Goal: Transaction & Acquisition: Purchase product/service

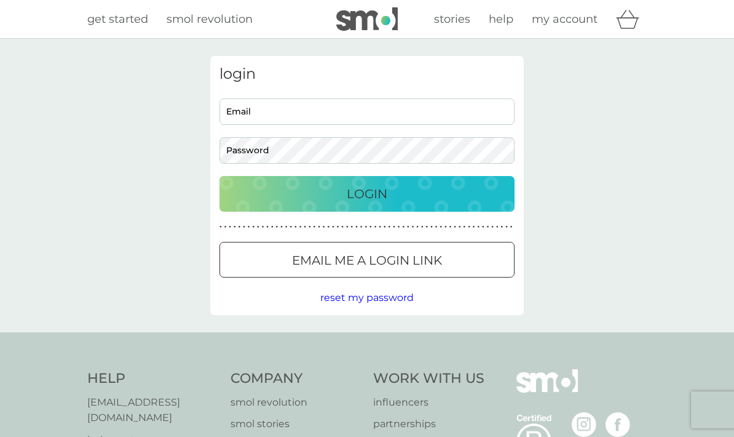
click at [456, 255] on div "Email me a login link" at bounding box center [367, 260] width 294 height 20
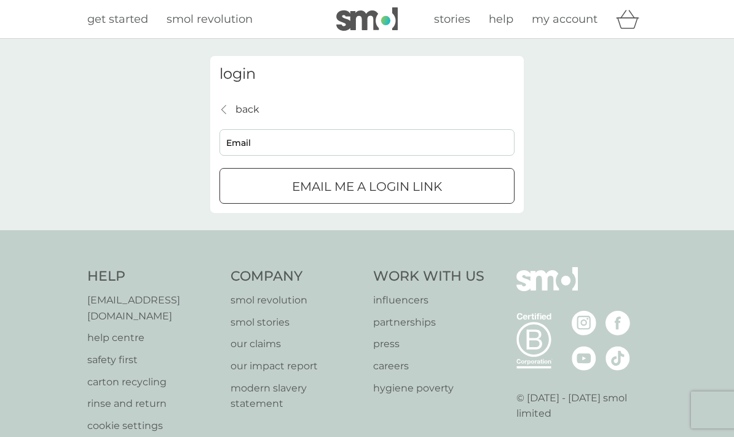
click at [473, 154] on input "Email" at bounding box center [366, 142] width 295 height 26
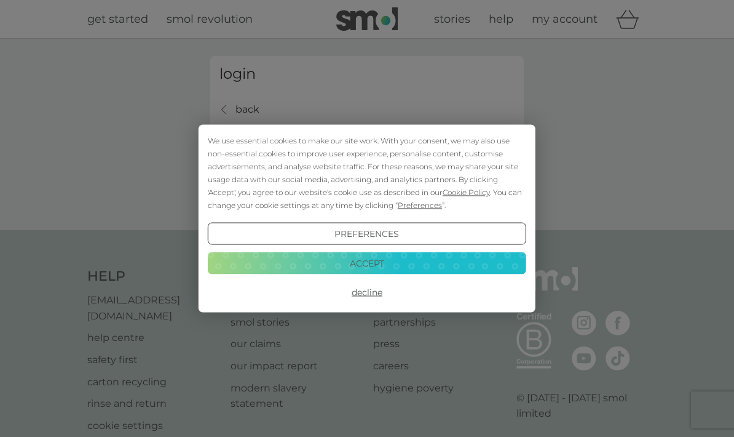
click at [478, 259] on button "Accept" at bounding box center [367, 262] width 318 height 22
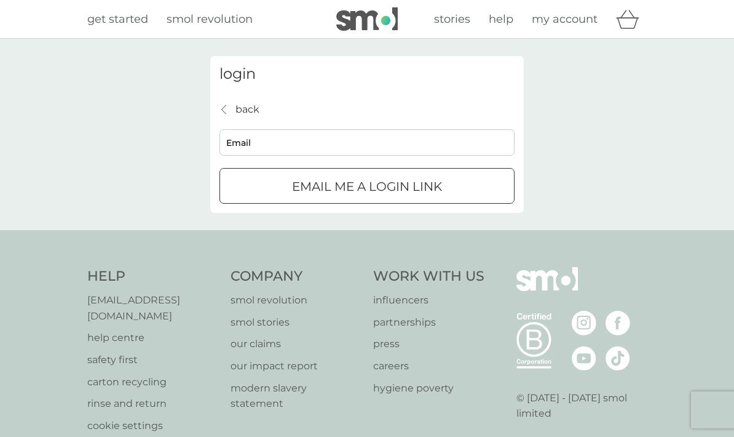
click at [331, 148] on input "Email" at bounding box center [366, 142] width 295 height 26
type input "[EMAIL_ADDRESS][PERSON_NAME][DOMAIN_NAME]"
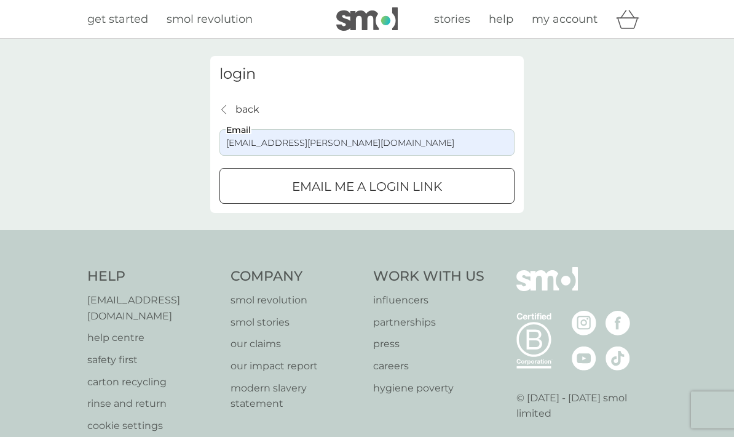
click at [358, 180] on div "submit" at bounding box center [367, 186] width 44 height 13
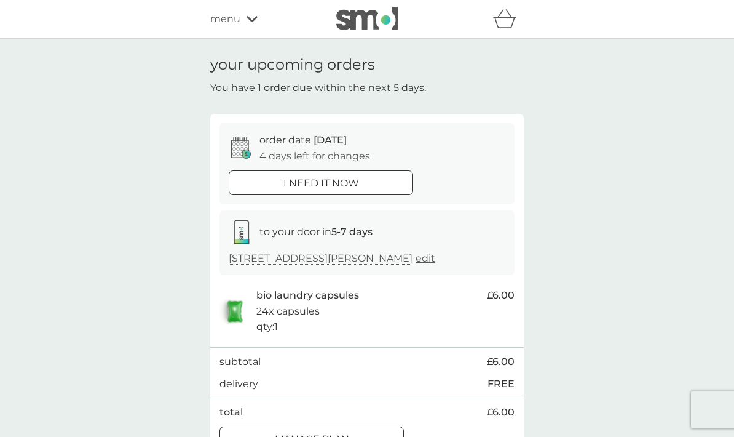
click at [243, 18] on div "menu" at bounding box center [262, 19] width 105 height 16
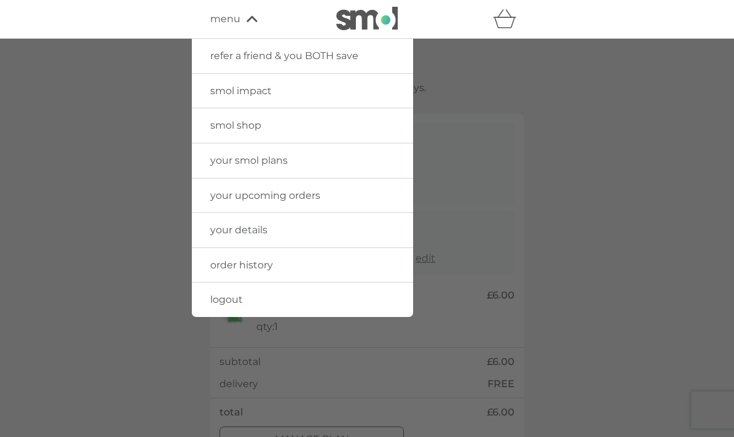
click at [255, 127] on span "smol shop" at bounding box center [235, 125] width 51 height 12
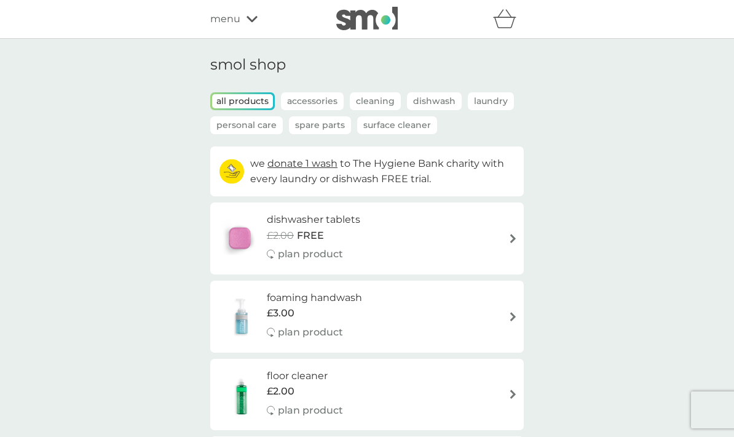
click at [488, 109] on p "Laundry" at bounding box center [491, 101] width 46 height 18
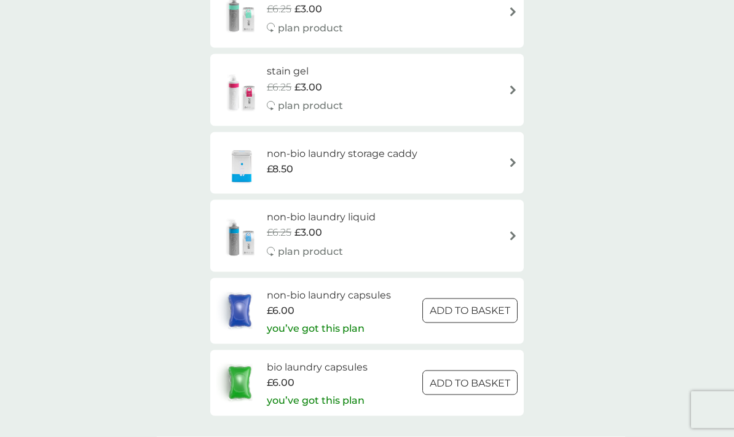
scroll to position [533, 0]
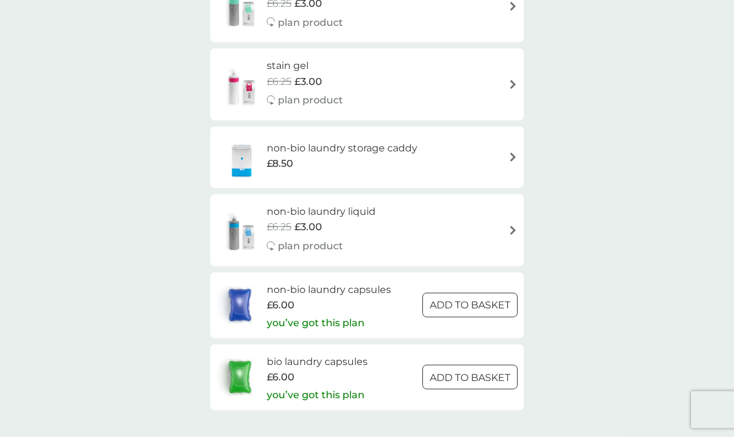
click at [346, 315] on p "you’ve got this plan" at bounding box center [316, 323] width 98 height 16
click at [330, 316] on p "you’ve got this plan" at bounding box center [316, 322] width 98 height 16
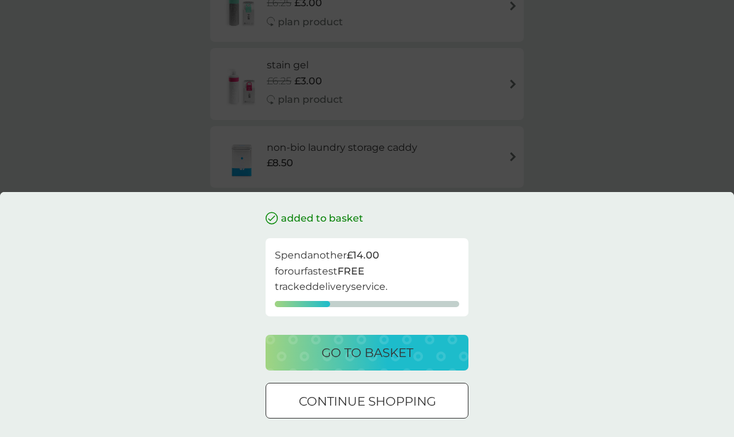
click at [389, 408] on div at bounding box center [367, 401] width 44 height 13
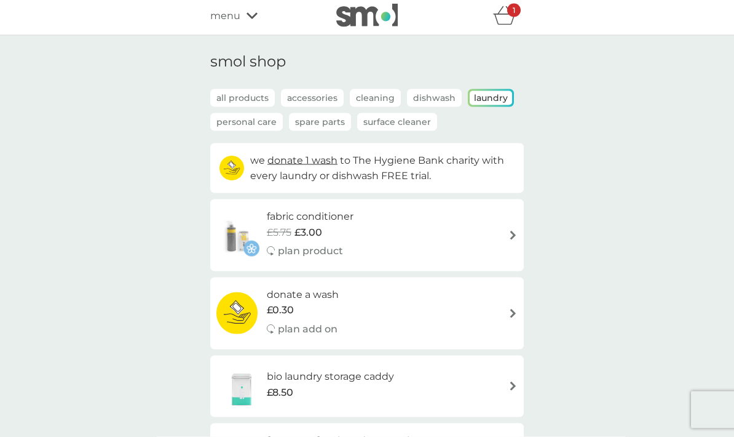
scroll to position [0, 0]
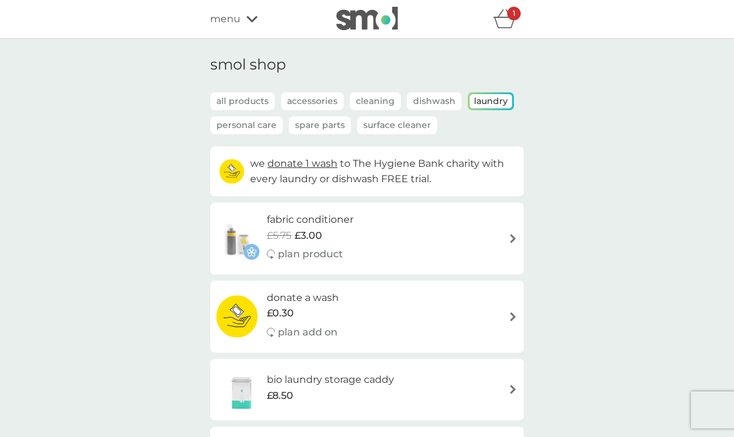
click at [291, 234] on span "£5.75" at bounding box center [279, 235] width 25 height 16
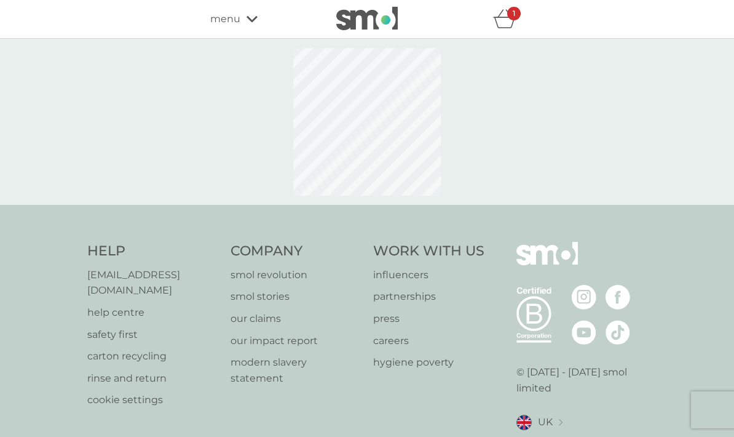
select select "182"
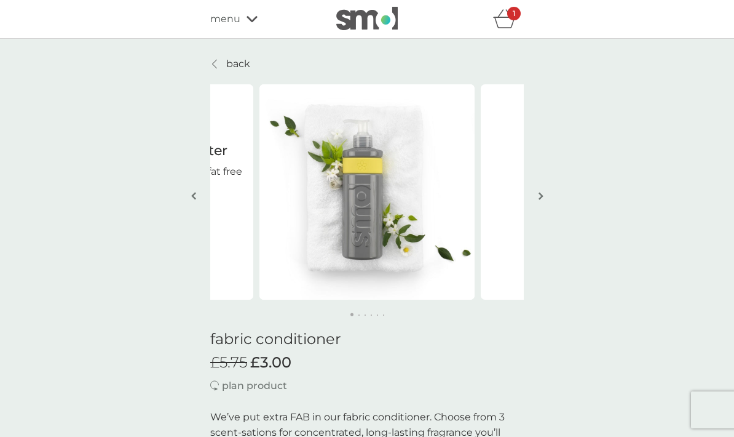
click at [542, 193] on img "button" at bounding box center [541, 195] width 5 height 9
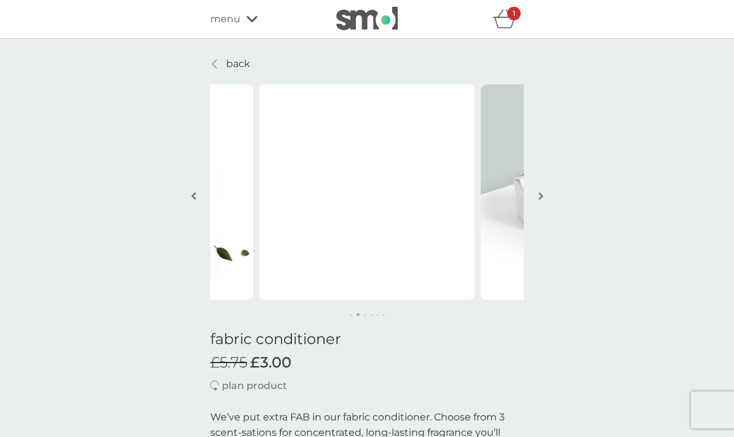
click at [541, 197] on img "button" at bounding box center [541, 195] width 5 height 9
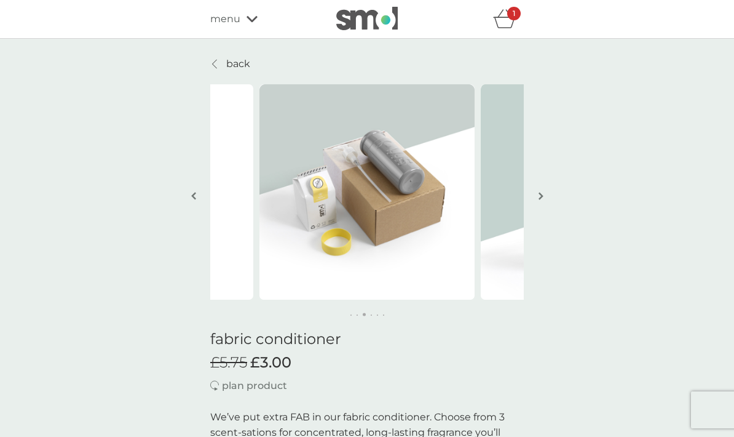
click at [545, 191] on button "button" at bounding box center [540, 196] width 9 height 61
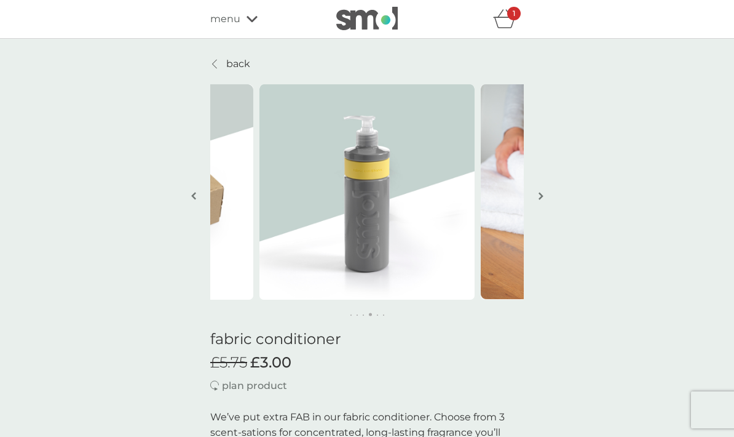
click at [542, 199] on img "button" at bounding box center [541, 195] width 5 height 9
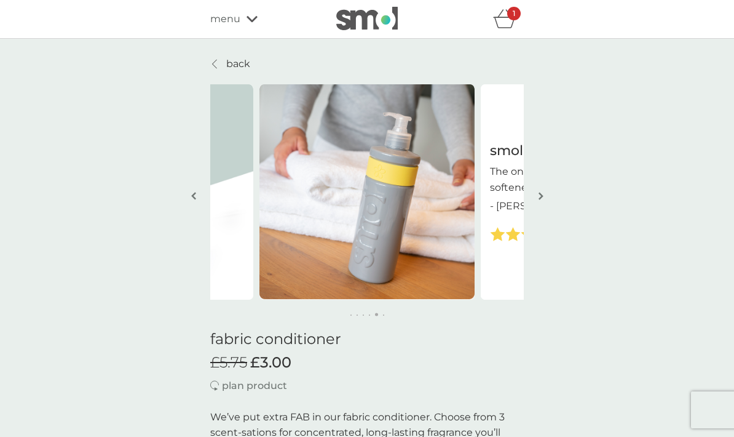
click at [540, 200] on img "button" at bounding box center [541, 195] width 5 height 9
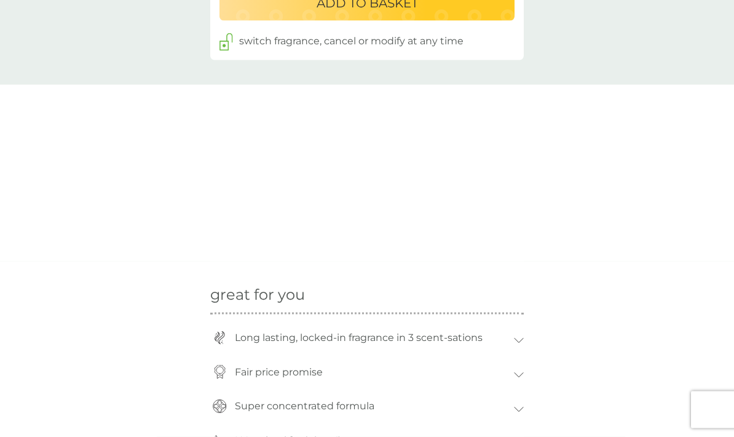
scroll to position [960, 0]
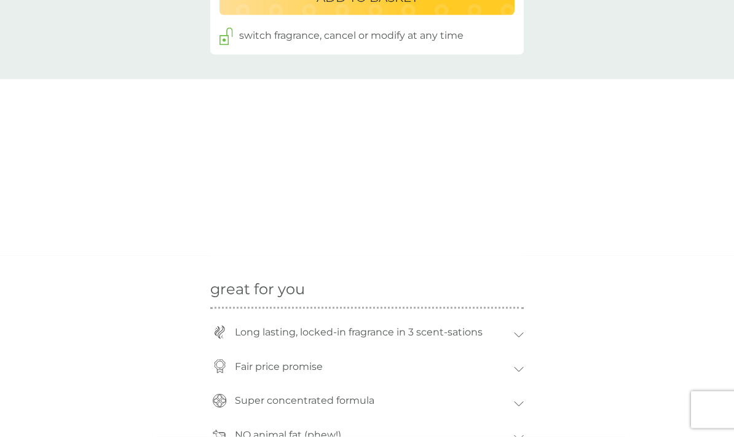
click at [608, 398] on div "great for you Long lasting, locked-in fragrance in 3 scent-sations smol fabric …" at bounding box center [367, 355] width 734 height 199
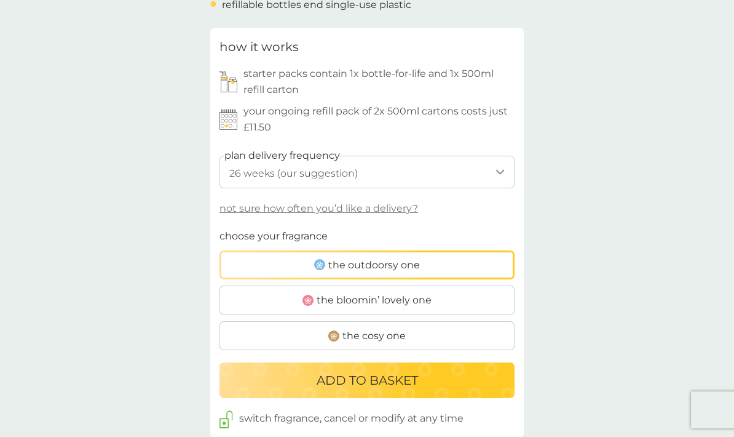
scroll to position [575, 0]
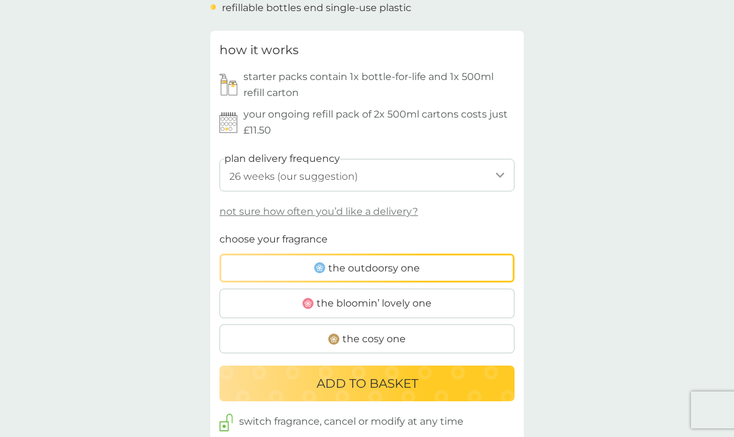
click at [406, 262] on span "the outdoorsy one" at bounding box center [374, 268] width 92 height 16
click at [219, 231] on input "the outdoorsy one" at bounding box center [219, 231] width 0 height 0
click at [407, 379] on p "ADD TO BASKET" at bounding box center [367, 383] width 101 height 20
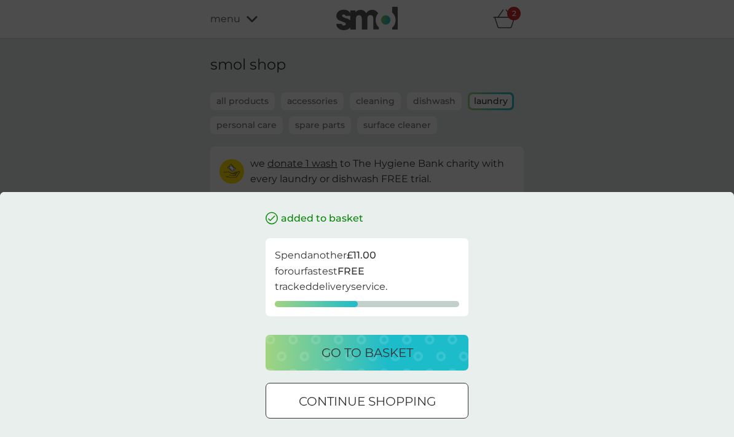
click at [435, 360] on div "go to basket" at bounding box center [367, 352] width 178 height 20
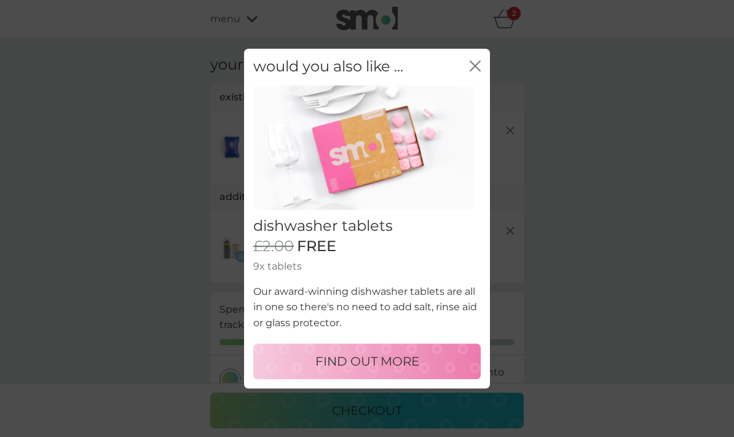
click at [473, 67] on icon "close" at bounding box center [475, 65] width 11 height 11
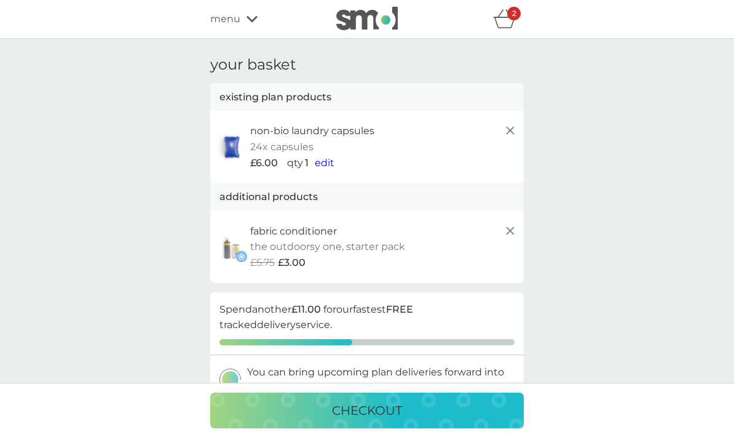
click at [508, 136] on icon at bounding box center [510, 130] width 15 height 15
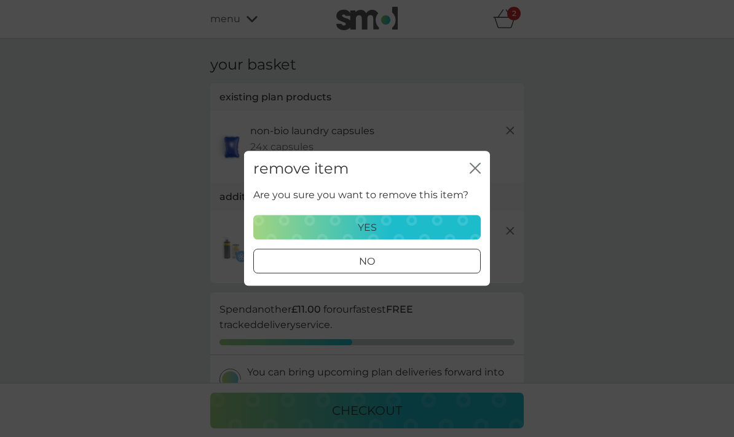
click at [435, 225] on div "yes" at bounding box center [366, 227] width 211 height 16
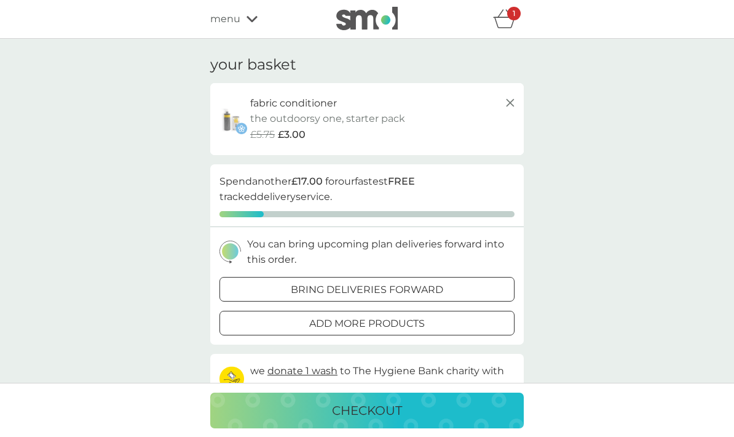
click at [241, 22] on div "menu" at bounding box center [262, 19] width 105 height 16
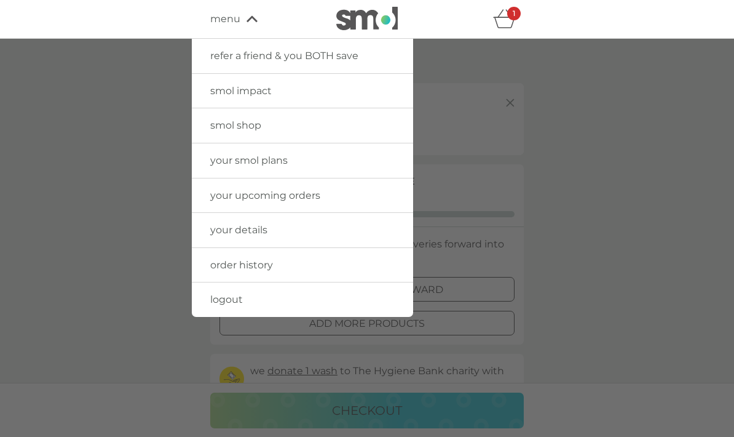
click at [240, 130] on span "smol shop" at bounding box center [235, 125] width 51 height 12
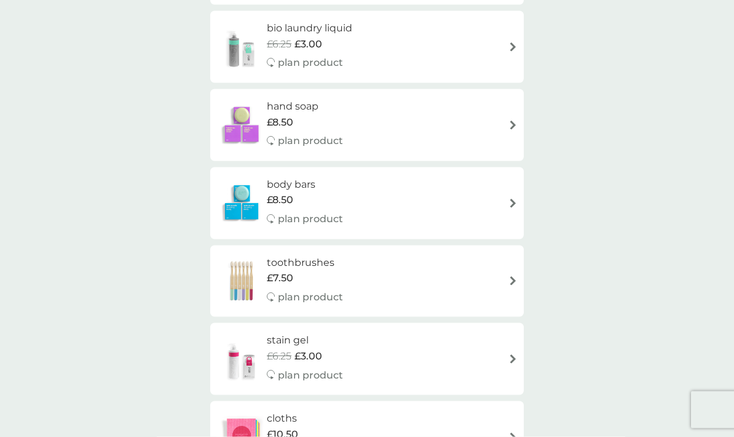
scroll to position [884, 0]
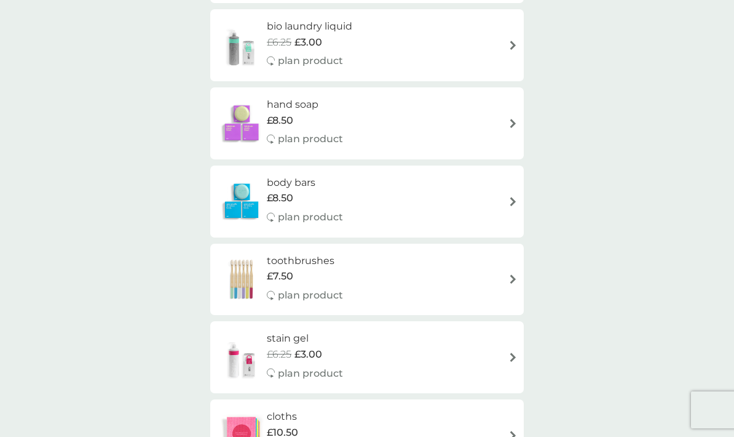
click at [508, 352] on img at bounding box center [512, 356] width 9 height 9
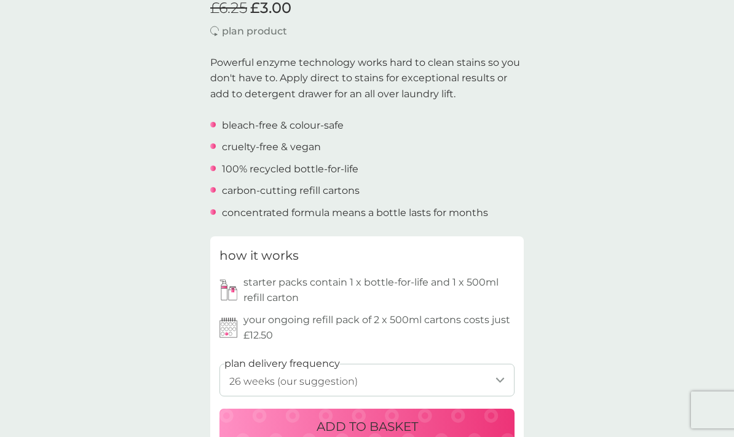
scroll to position [353, 0]
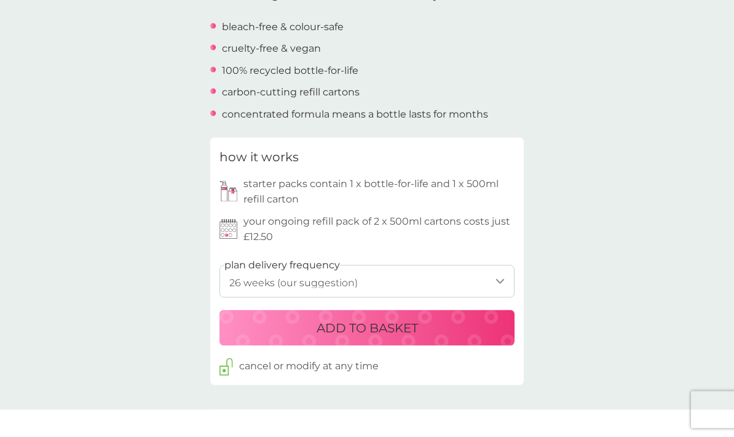
click at [503, 280] on select "1 week 2 weeks 3 weeks 4 weeks 5 weeks 6 weeks 7 weeks 8 weeks 9 weeks 10 weeks…" at bounding box center [366, 281] width 295 height 33
select select "245"
click at [391, 322] on p "ADD TO BASKET" at bounding box center [367, 327] width 101 height 20
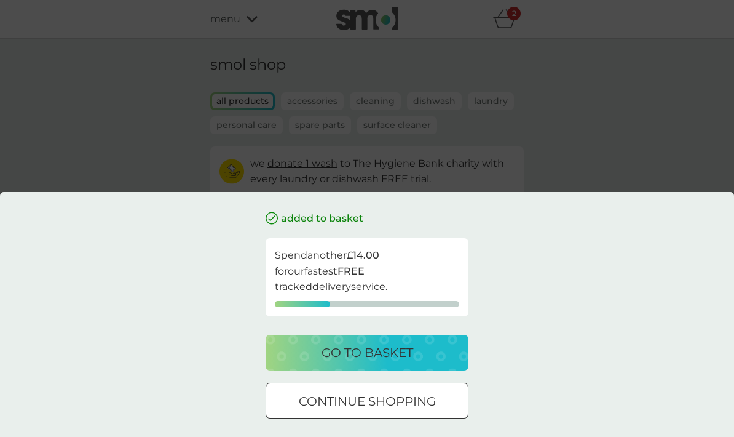
click at [365, 402] on div at bounding box center [367, 400] width 4 height 4
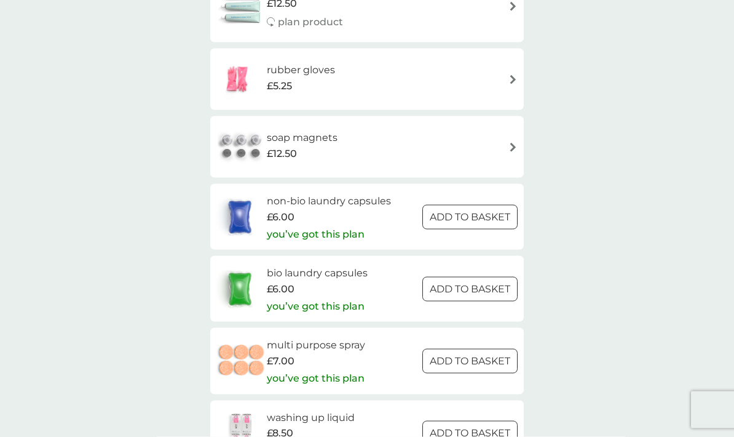
scroll to position [1693, 0]
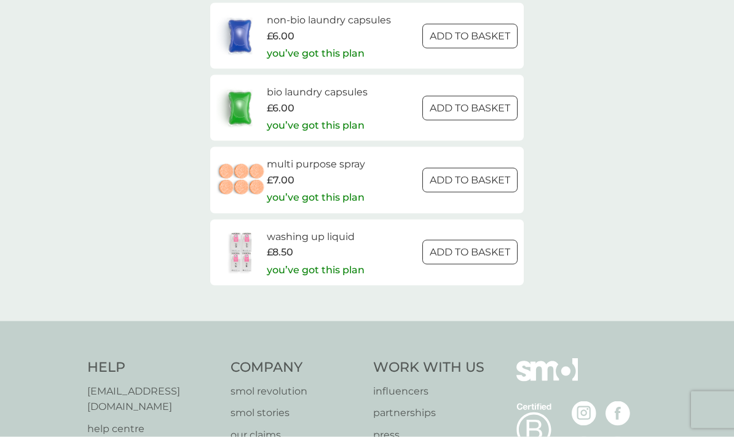
click at [498, 244] on p "ADD TO BASKET" at bounding box center [470, 252] width 81 height 16
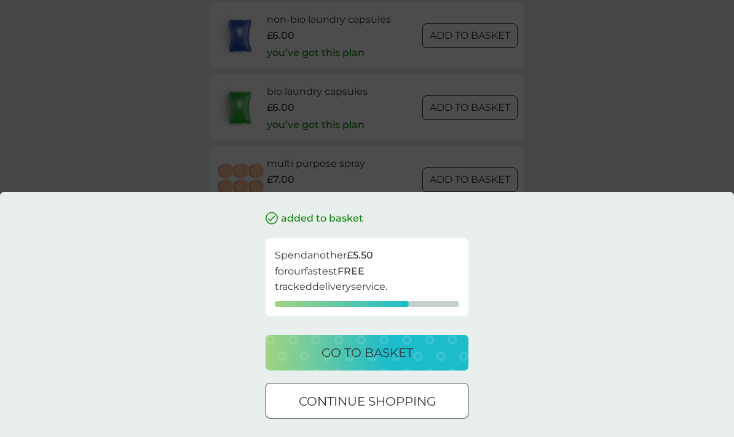
click at [443, 353] on div "go to basket" at bounding box center [367, 352] width 178 height 20
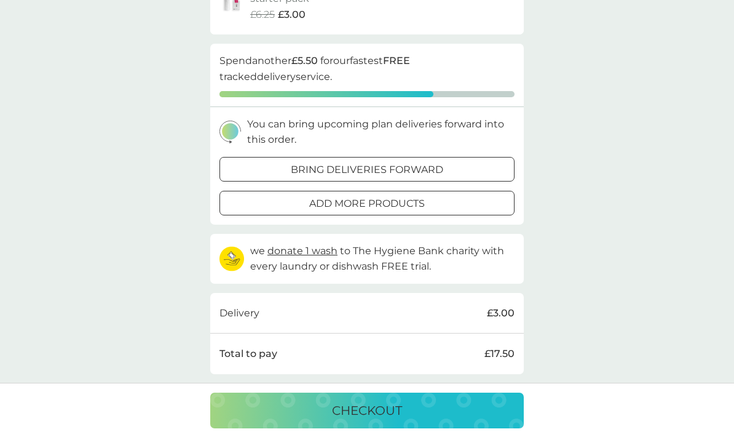
scroll to position [301, 0]
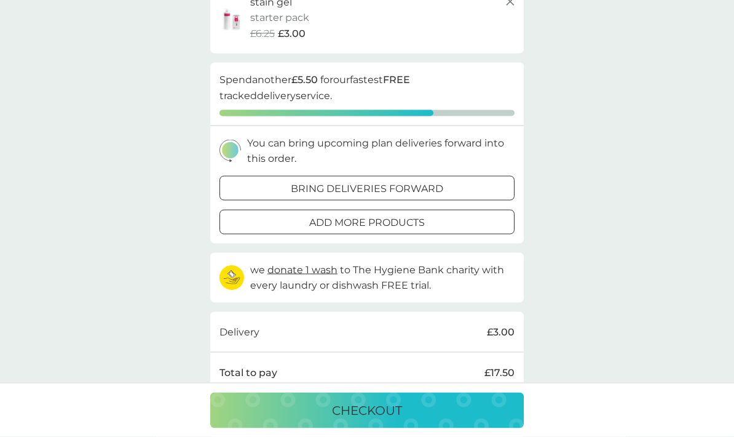
click at [488, 181] on div "bring deliveries forward" at bounding box center [367, 189] width 294 height 16
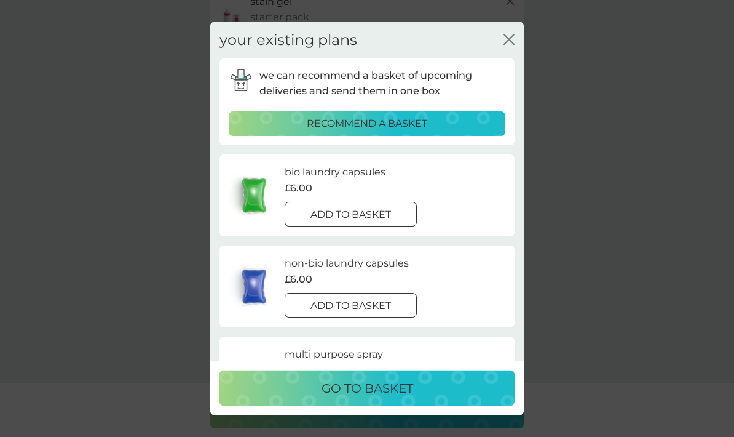
click at [390, 207] on p "add to basket" at bounding box center [350, 215] width 81 height 16
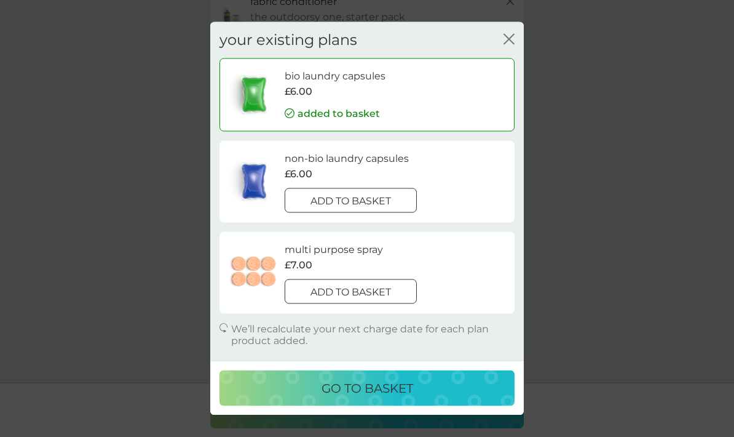
click at [432, 397] on button "go to basket" at bounding box center [366, 388] width 295 height 36
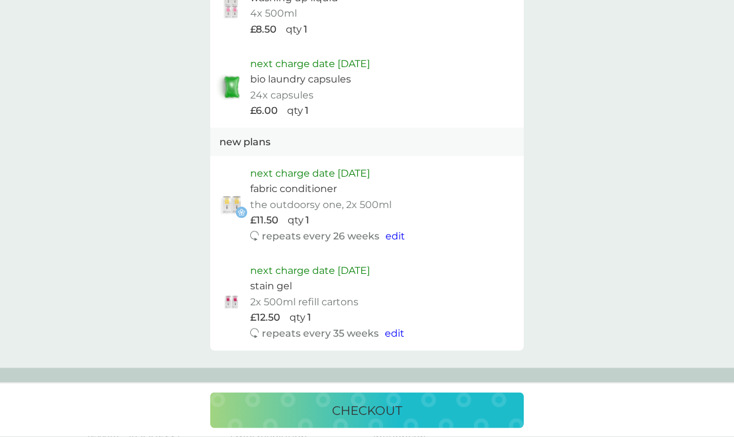
scroll to position [857, 0]
click at [481, 400] on div "checkout" at bounding box center [367, 410] width 289 height 20
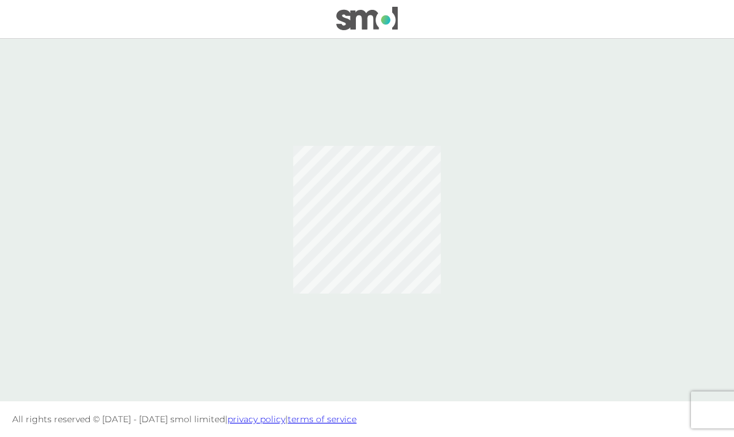
scroll to position [49, 0]
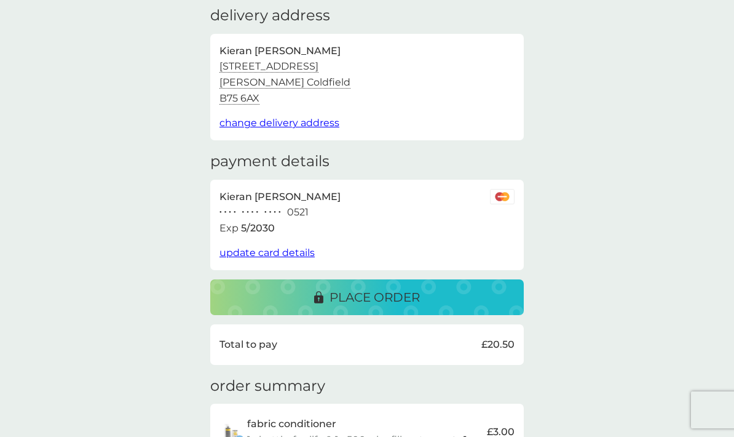
click at [497, 294] on div "place order" at bounding box center [367, 297] width 289 height 20
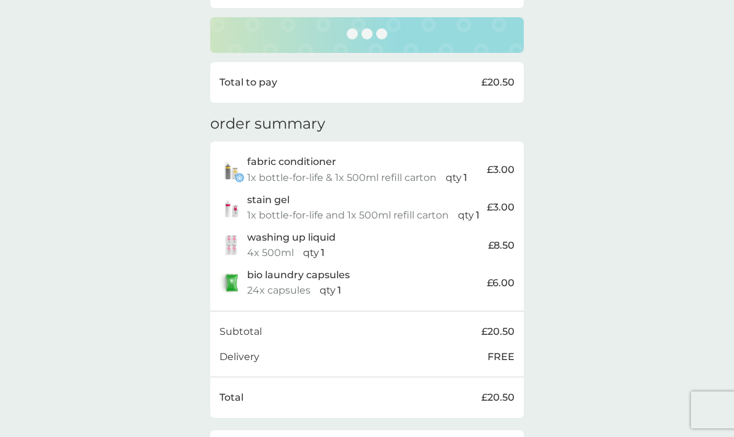
scroll to position [333, 0]
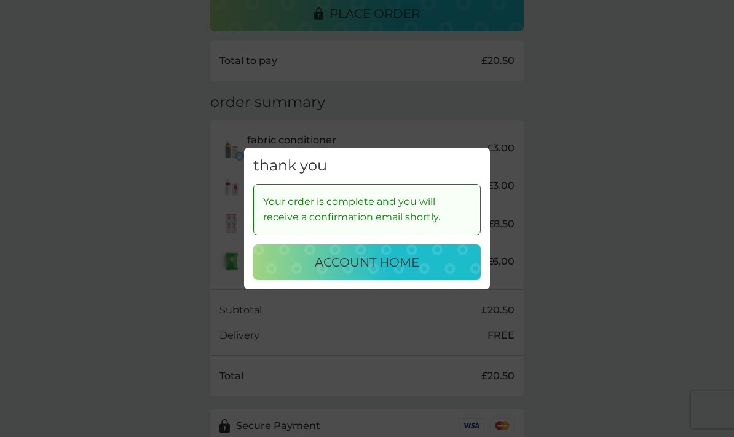
click at [447, 272] on div "account home" at bounding box center [367, 262] width 203 height 20
